Goal: Check status: Check status

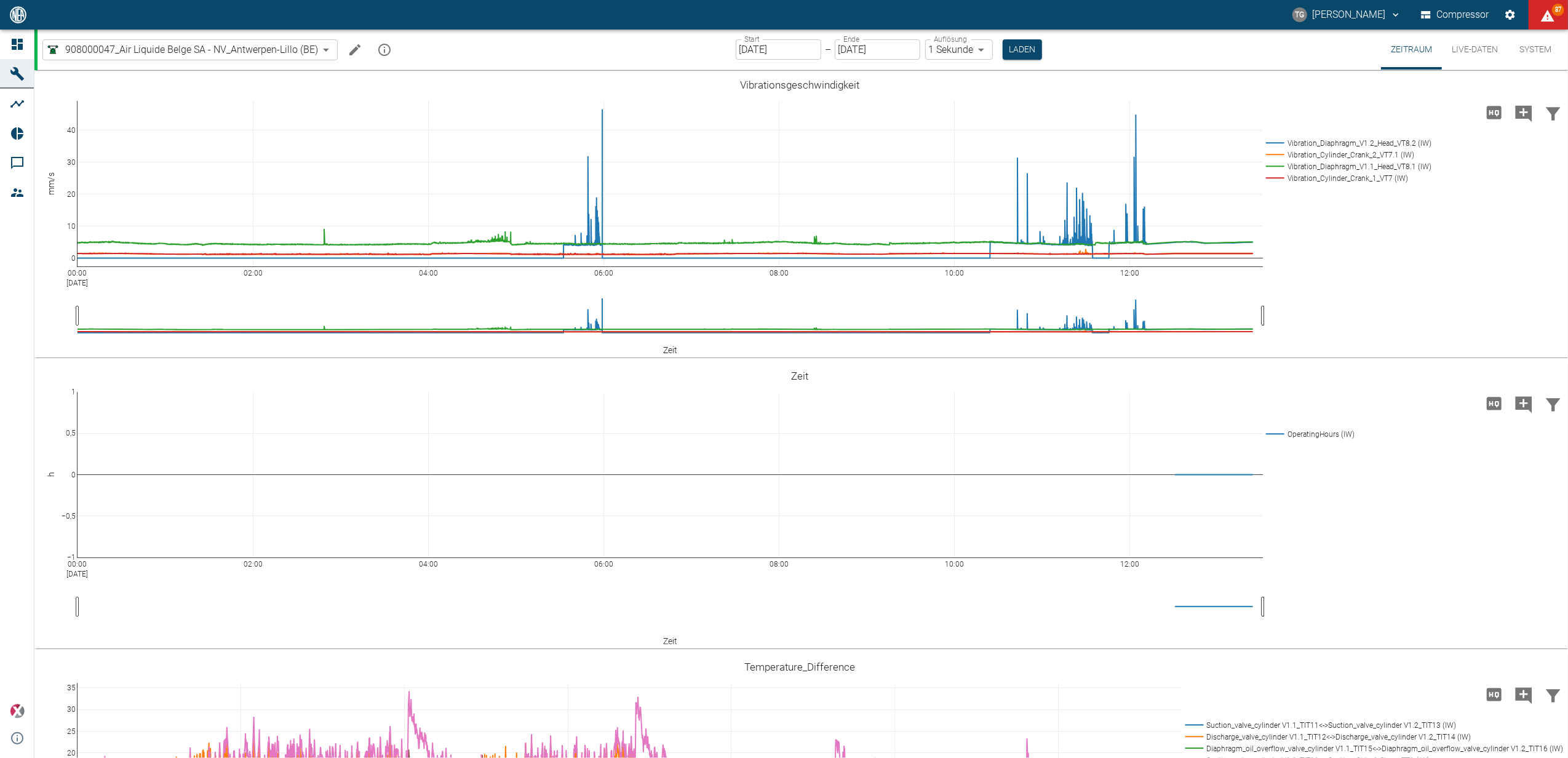
scroll to position [492, 0]
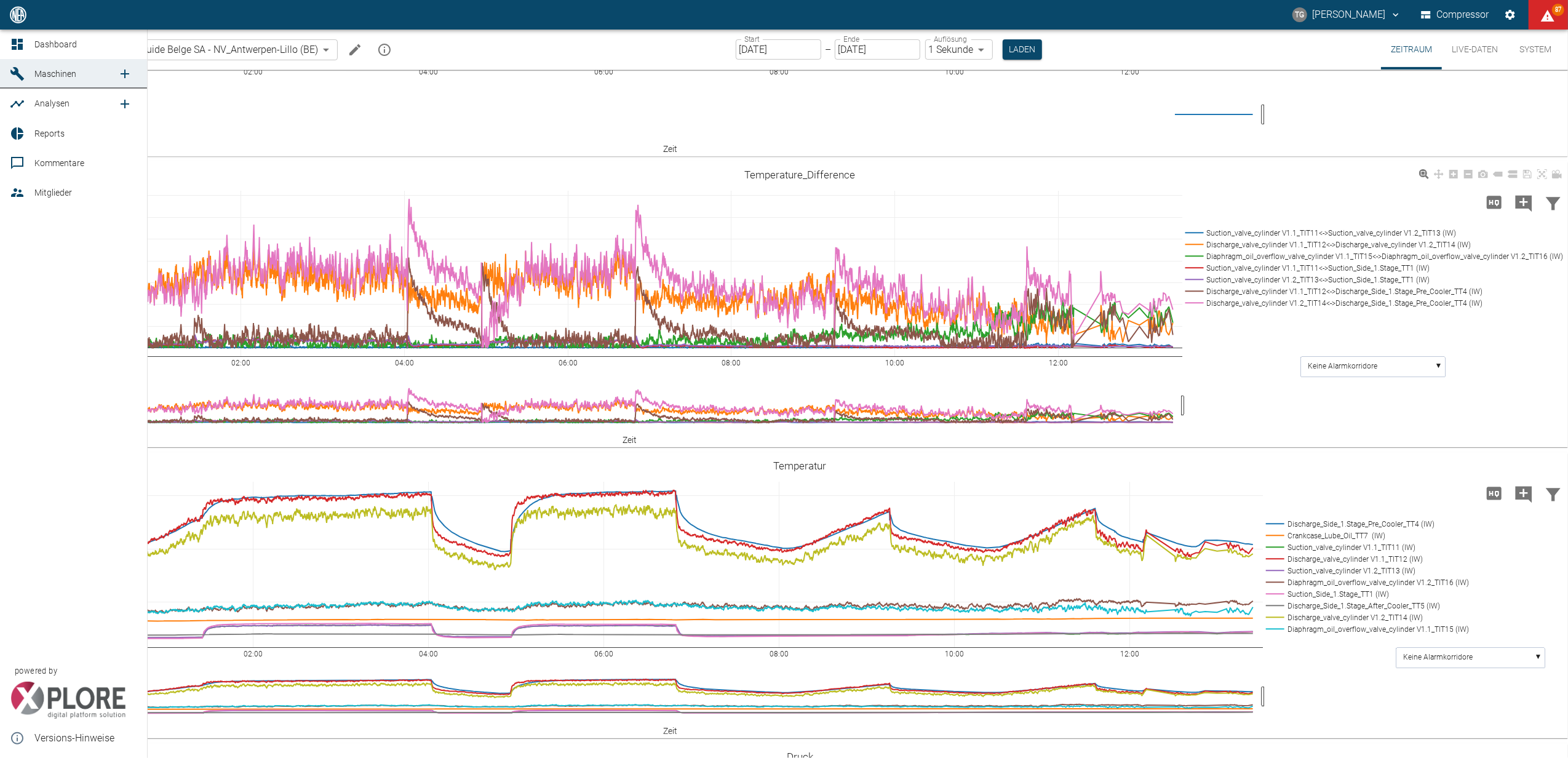
click at [10, 37] on icon at bounding box center [17, 44] width 15 height 15
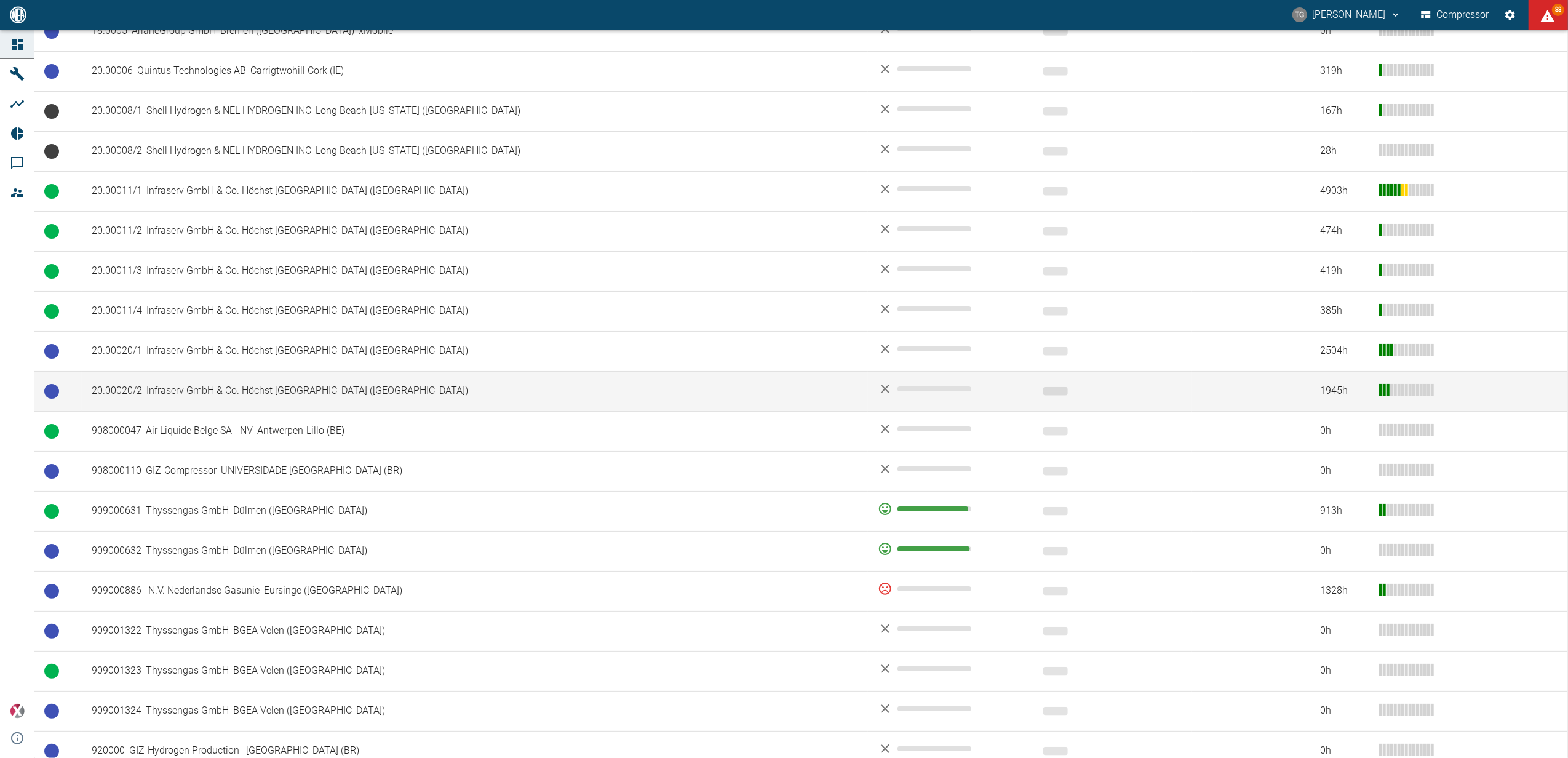
scroll to position [712, 0]
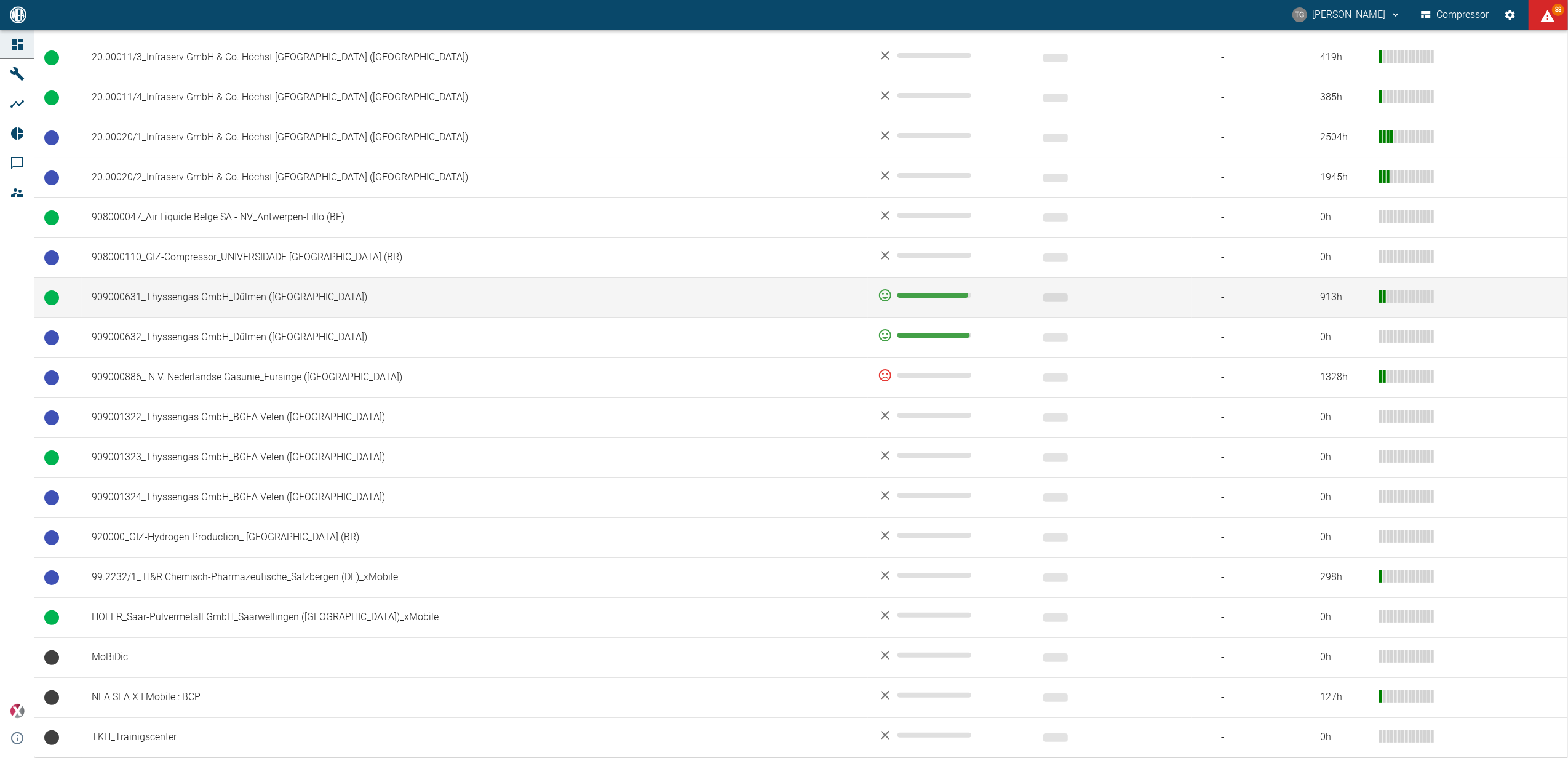
click at [252, 288] on td "909000631_Thyssengas GmbH_Dülmen (DE)" at bounding box center [475, 297] width 786 height 40
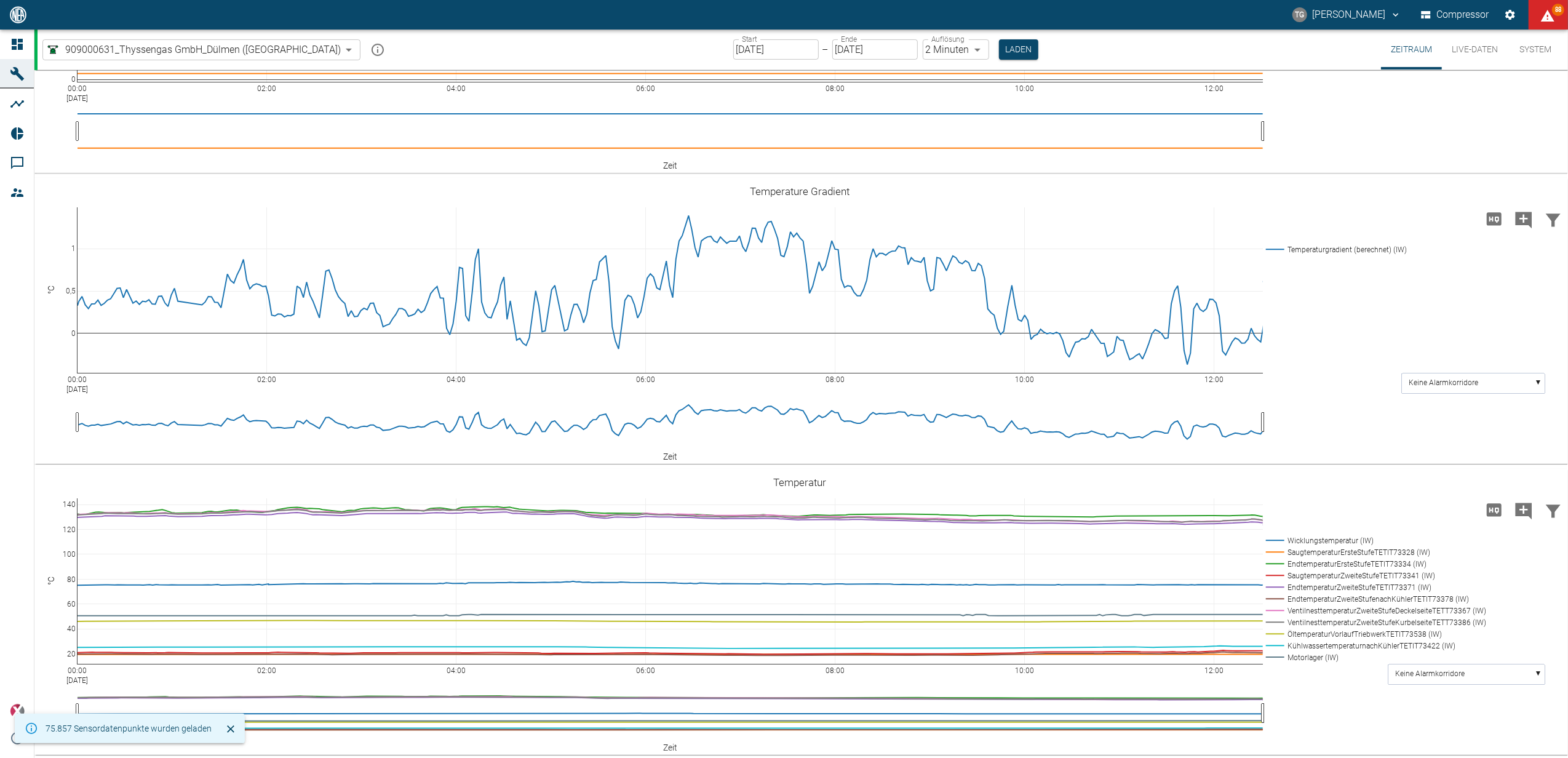
type input "2min"
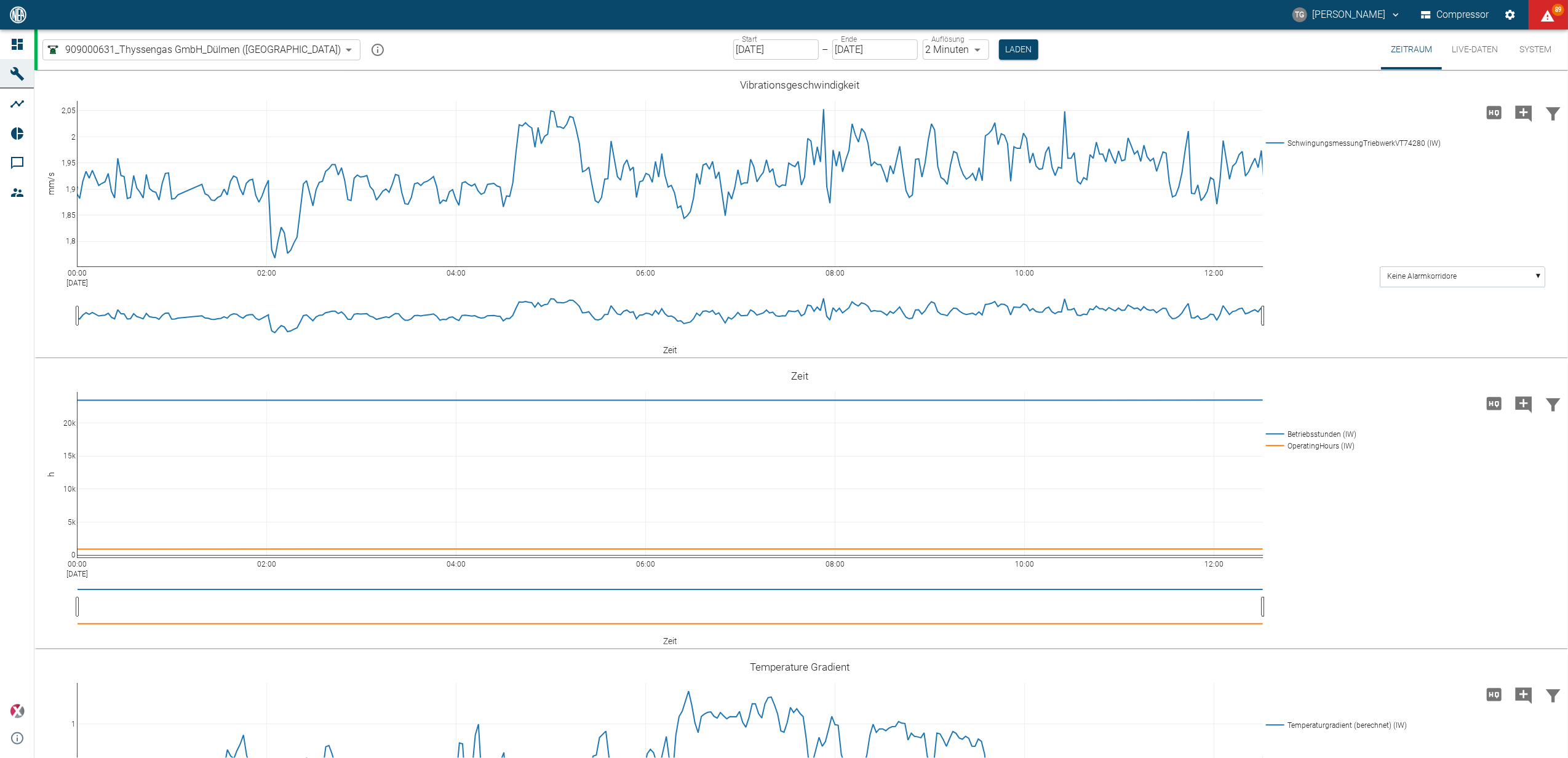
click at [141, 46] on body "TG Thomas Gregoir Compressor 89 Dashboard Maschinen Analysen Reports Kommentare…" at bounding box center [784, 379] width 1568 height 758
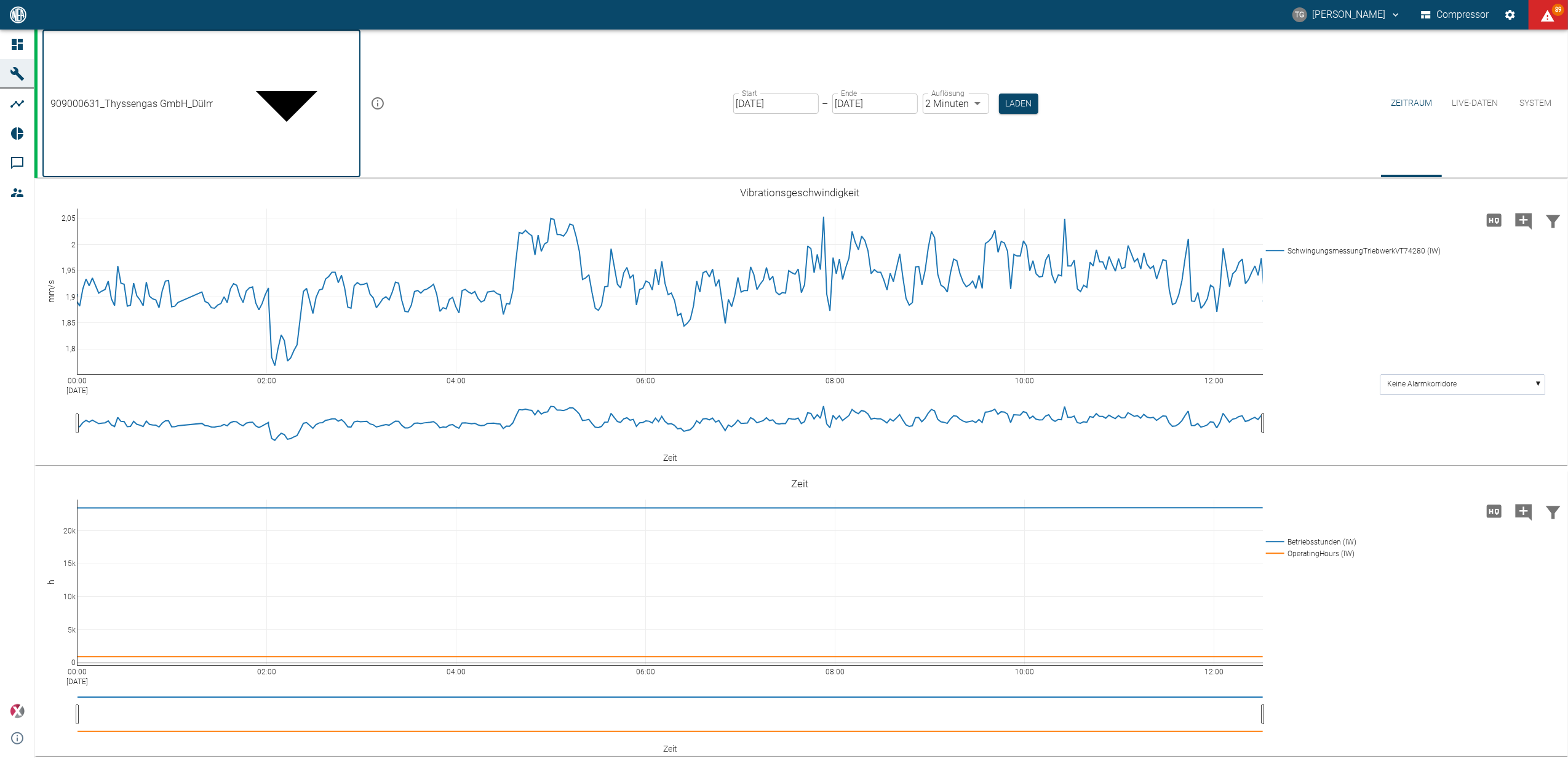
click at [695, 757] on div at bounding box center [784, 768] width 1568 height 0
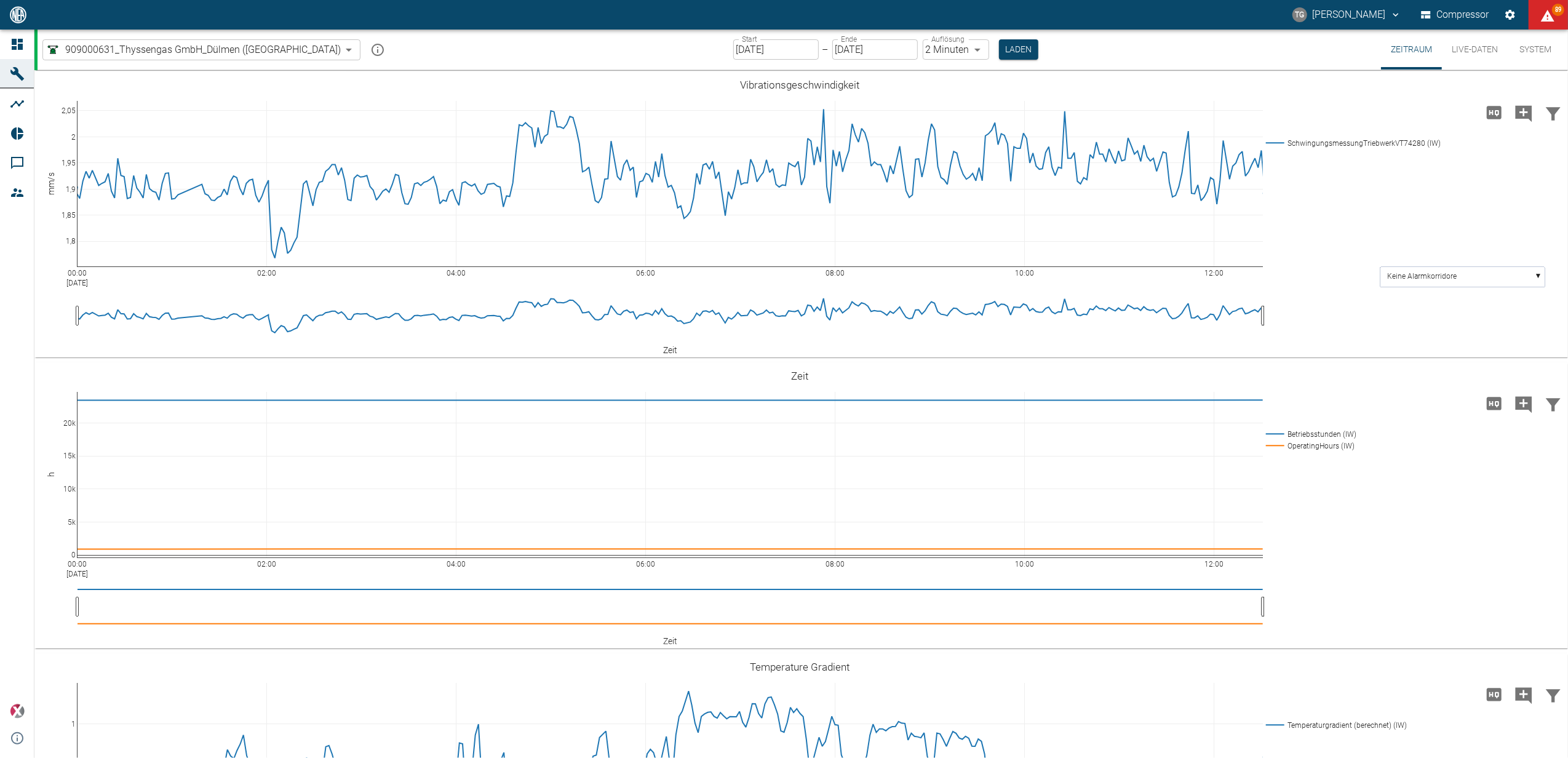
click at [733, 60] on div "Start 16.09.2025 Start – Ende 16.09.2025 Ende Auflösung 2 Minuten 2min Auflösun…" at bounding box center [886, 49] width 305 height 40
click at [733, 46] on input "16.09.2025" at bounding box center [776, 49] width 86 height 20
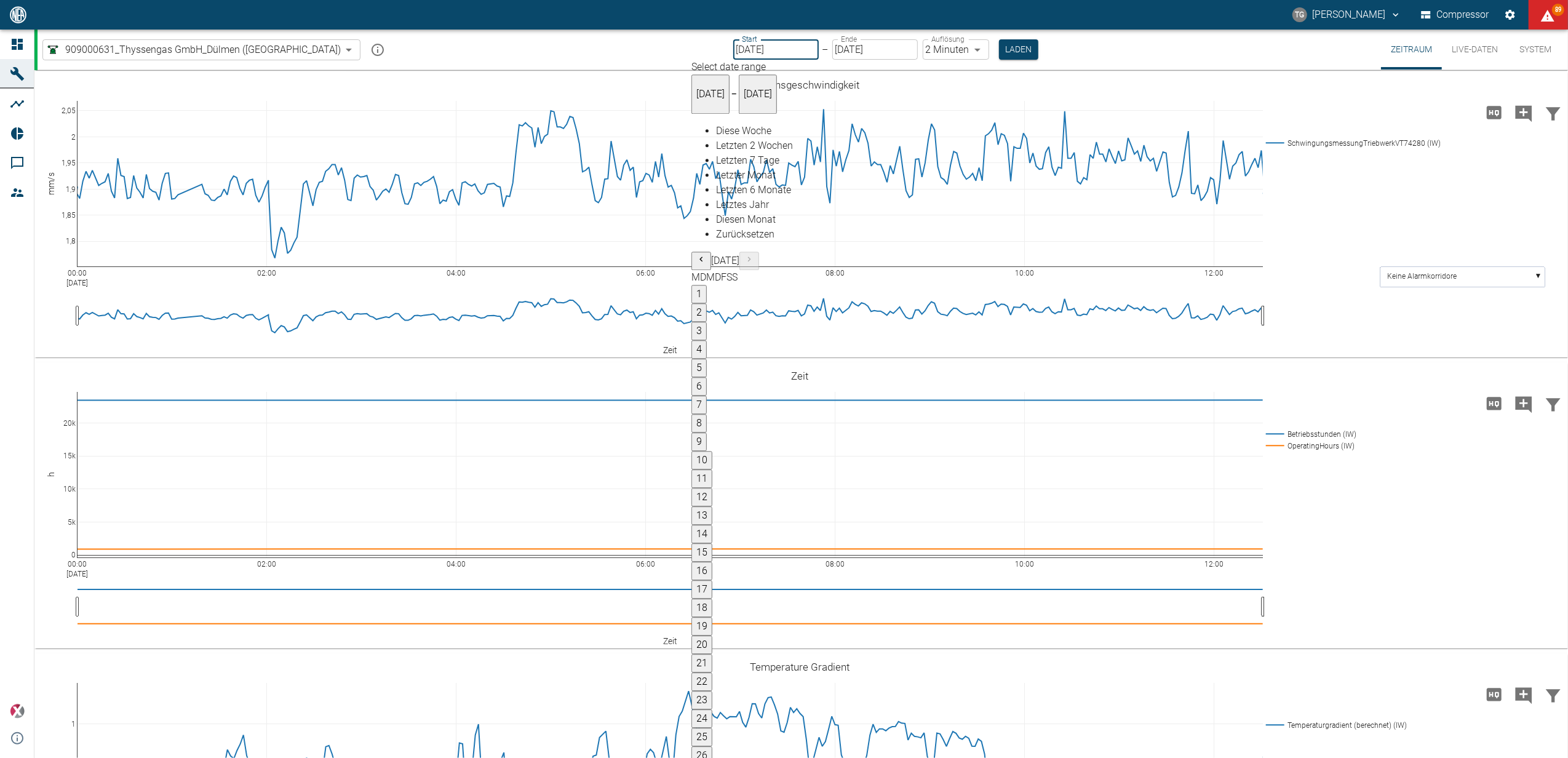
type input "15.09.2025"
click at [911, 48] on body "TG Thomas Gregoir Compressor 89 Dashboard Maschinen Analysen Reports Kommentare…" at bounding box center [784, 379] width 1568 height 758
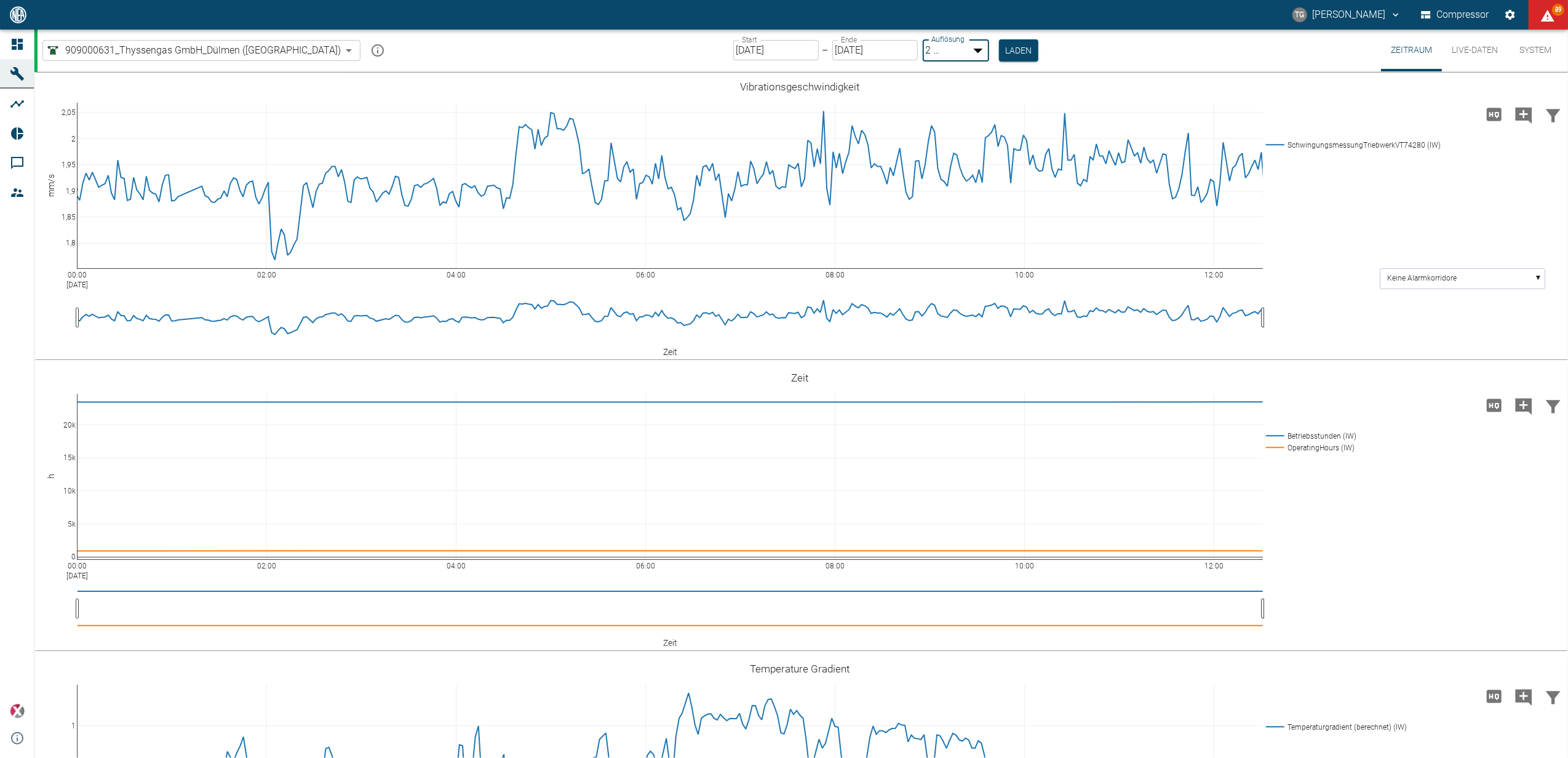
type input "1sec"
click at [1000, 47] on button "Laden" at bounding box center [1020, 49] width 39 height 20
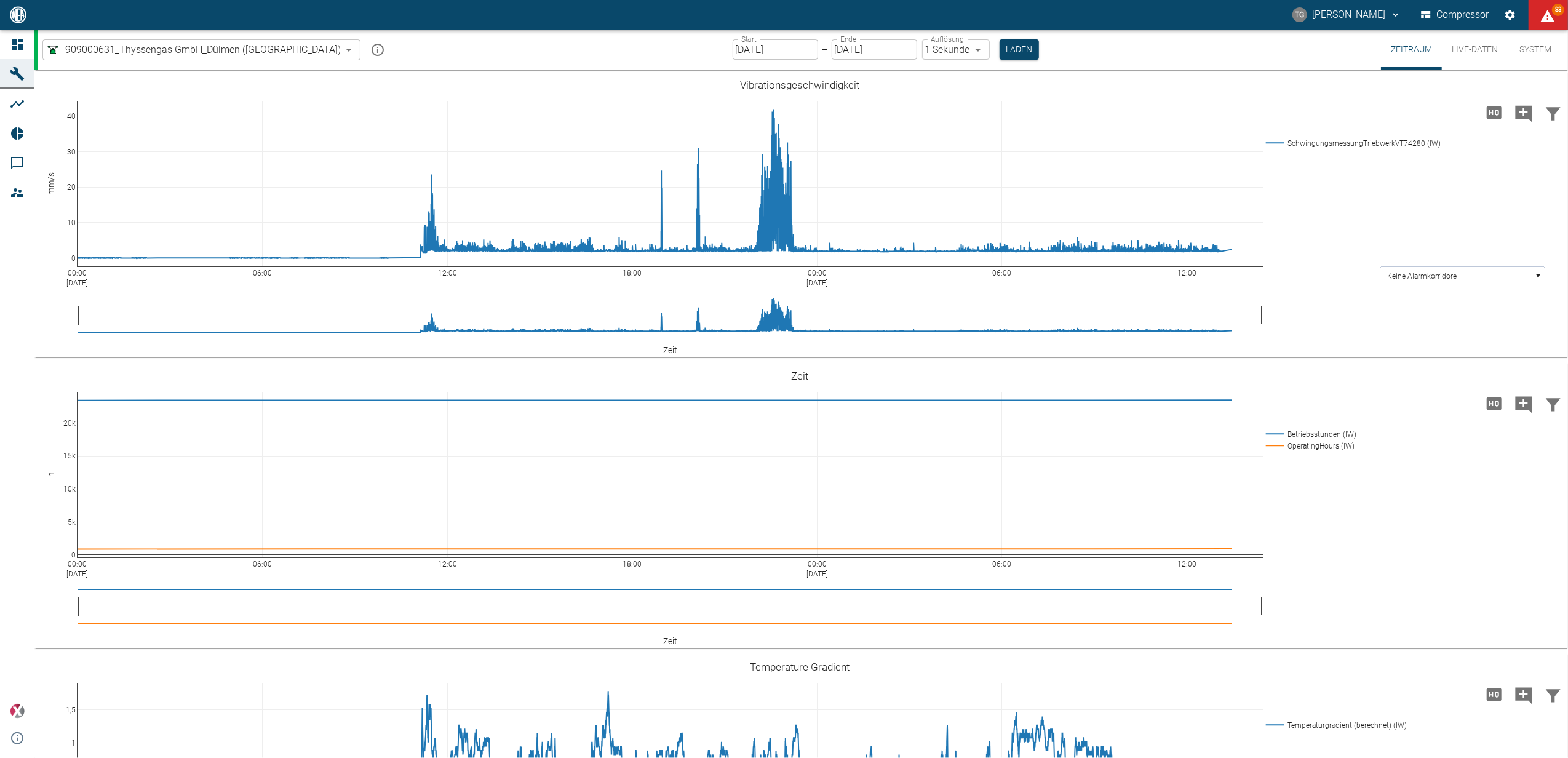
scroll to position [574, 0]
